Goal: Information Seeking & Learning: Learn about a topic

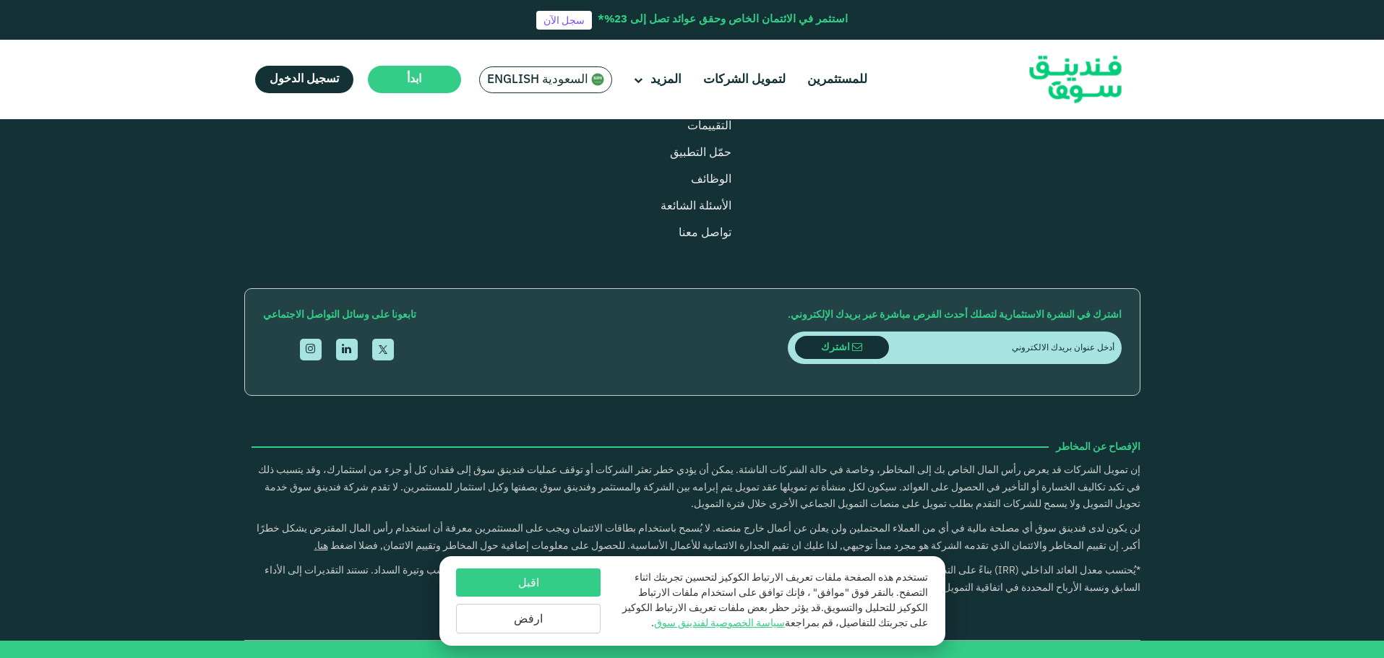
scroll to position [1734, 0]
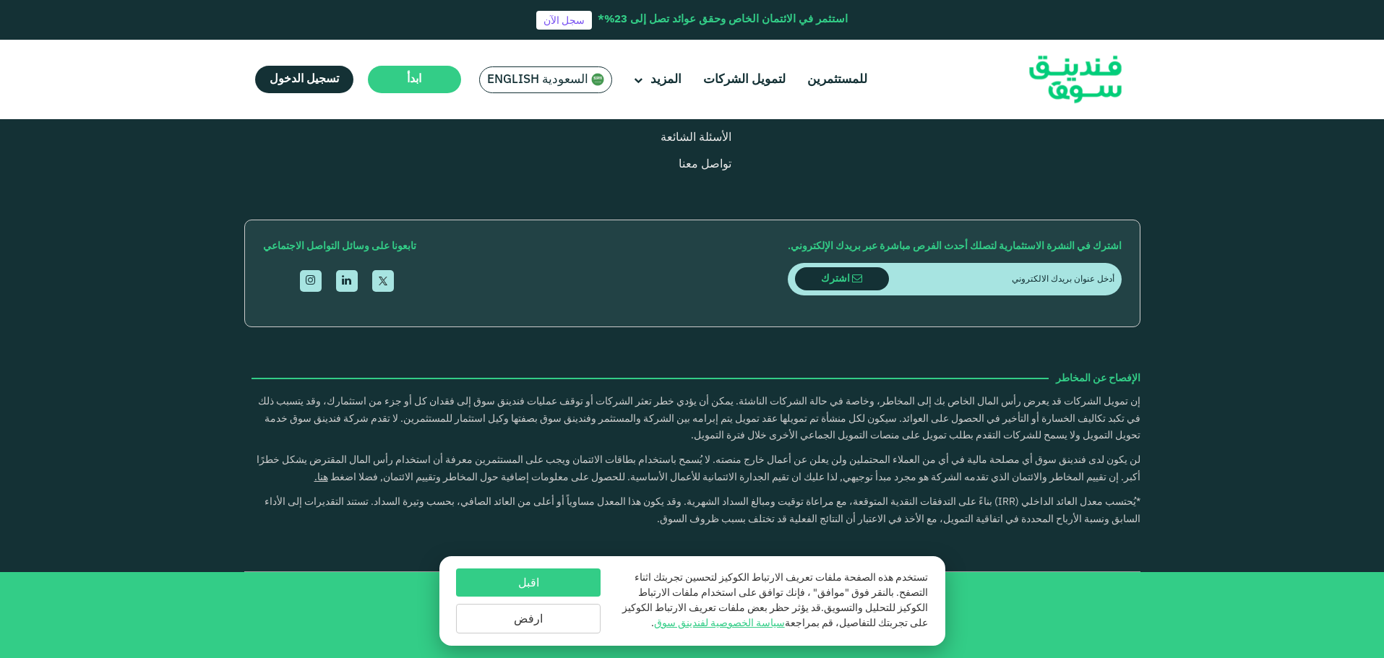
type tc-range-slider "4"
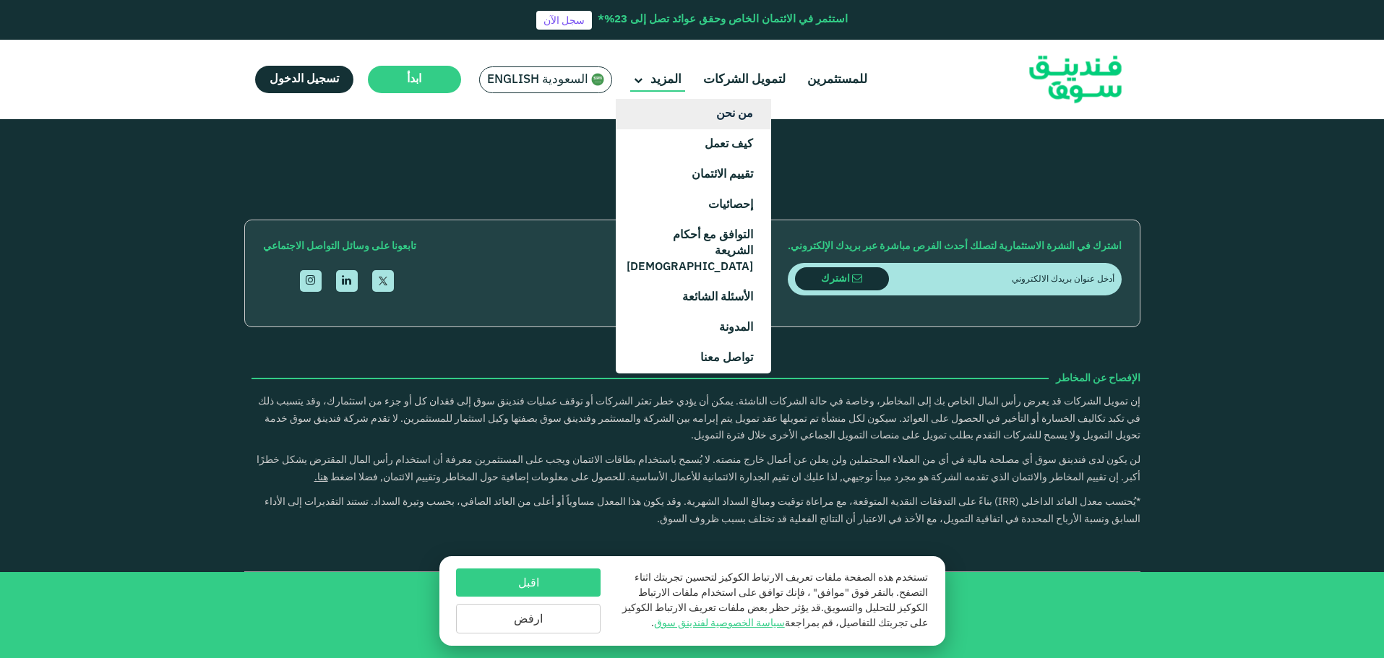
click at [739, 116] on link "من نحن" at bounding box center [693, 114] width 155 height 30
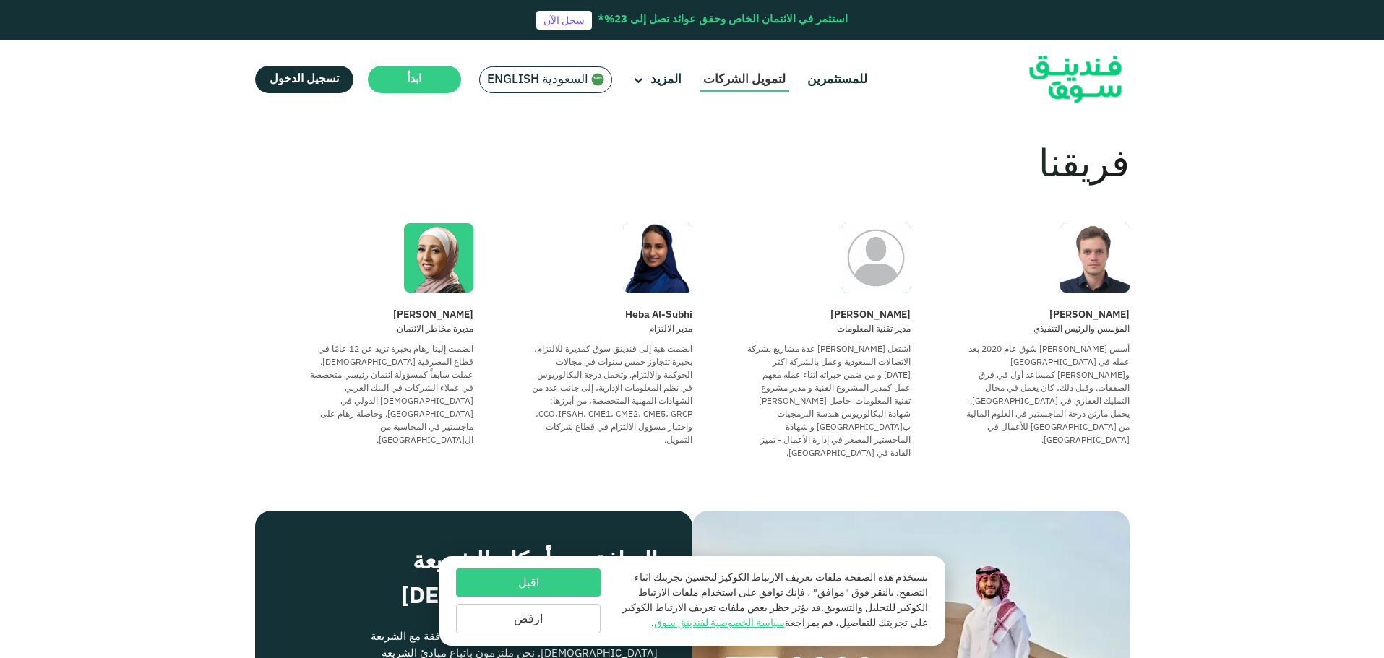
scroll to position [1084, 0]
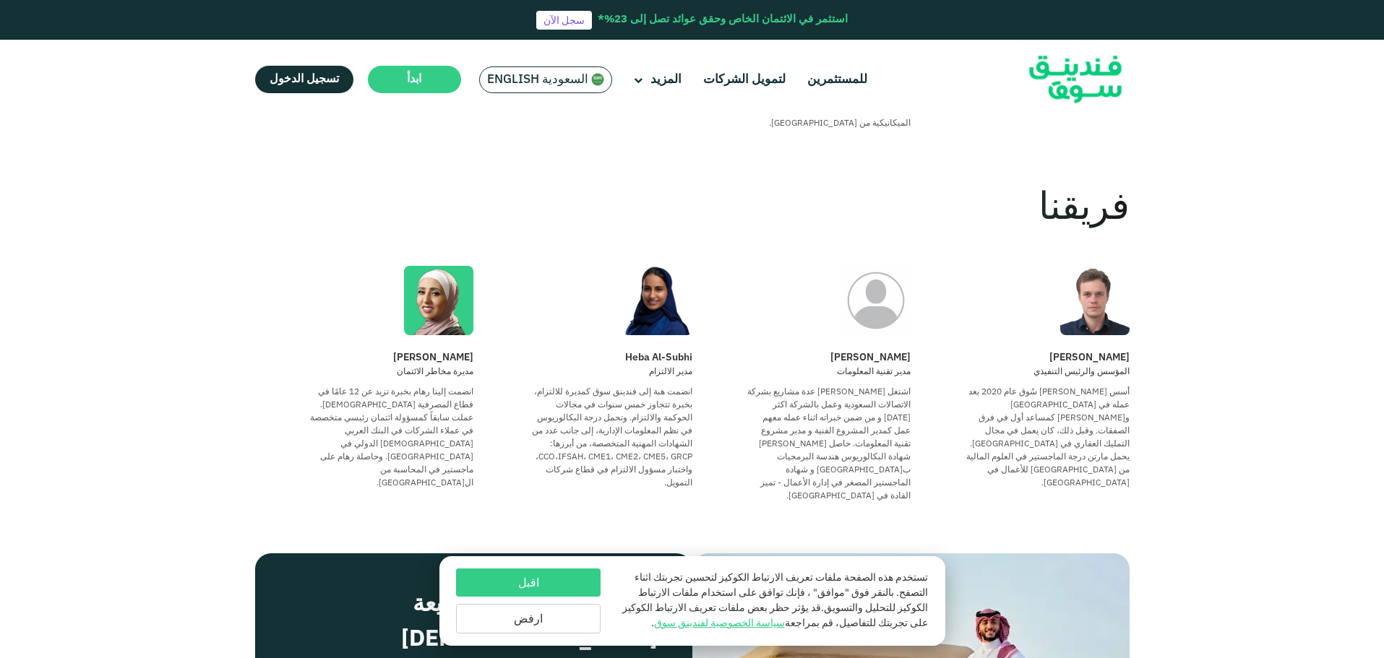
click at [1107, 280] on img at bounding box center [1094, 300] width 69 height 69
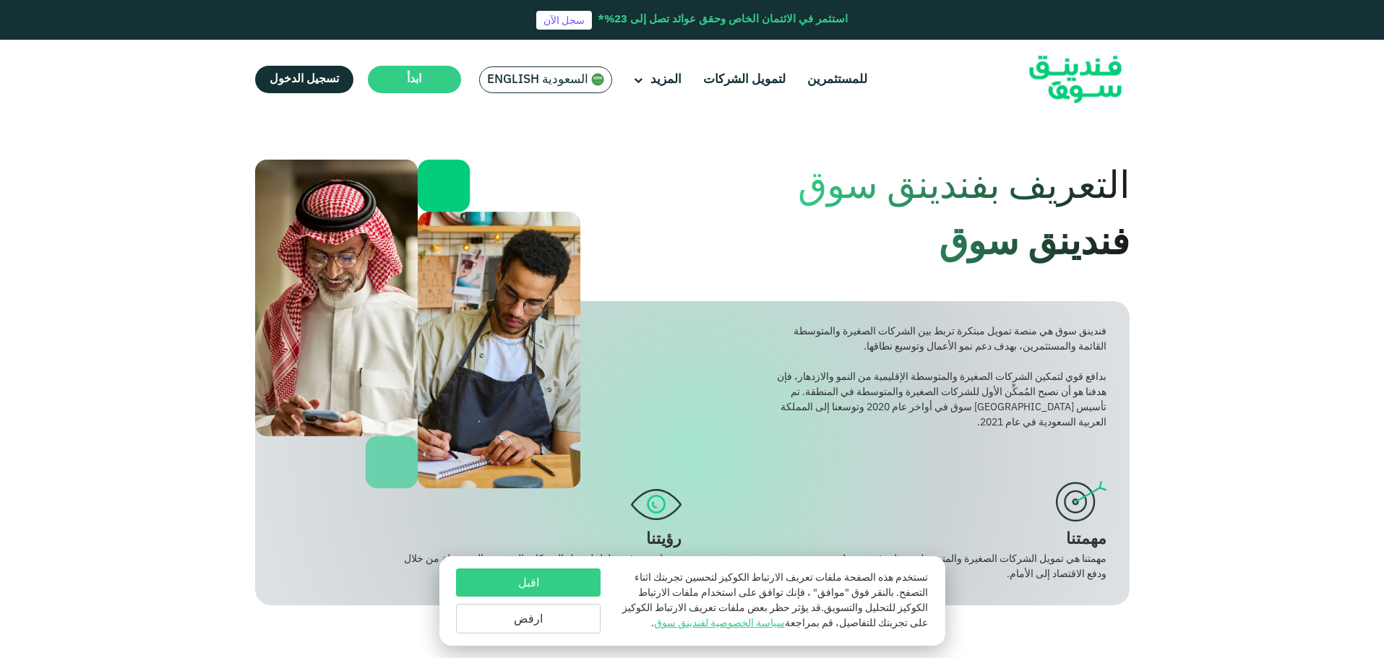
scroll to position [0, 0]
